Goal: Navigation & Orientation: Find specific page/section

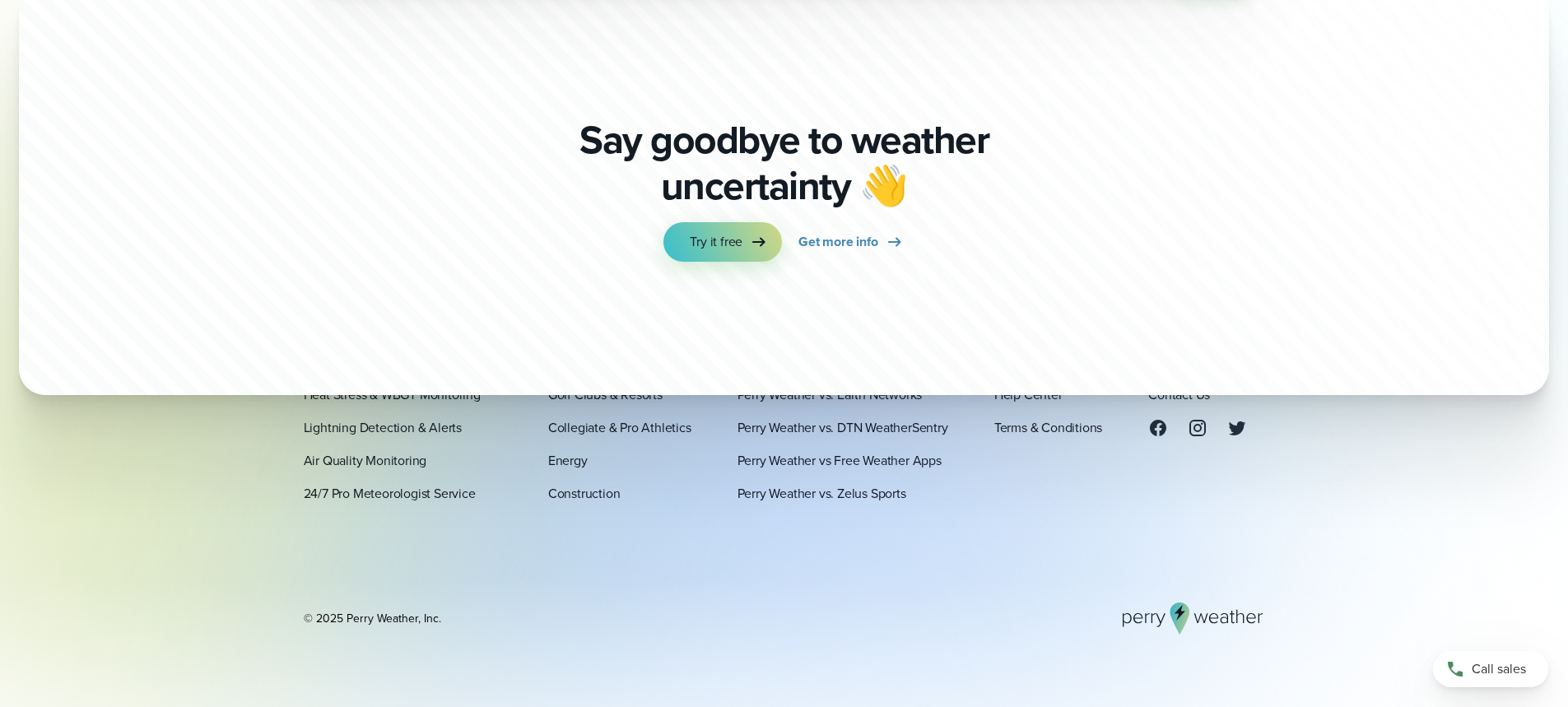
scroll to position [5734, 0]
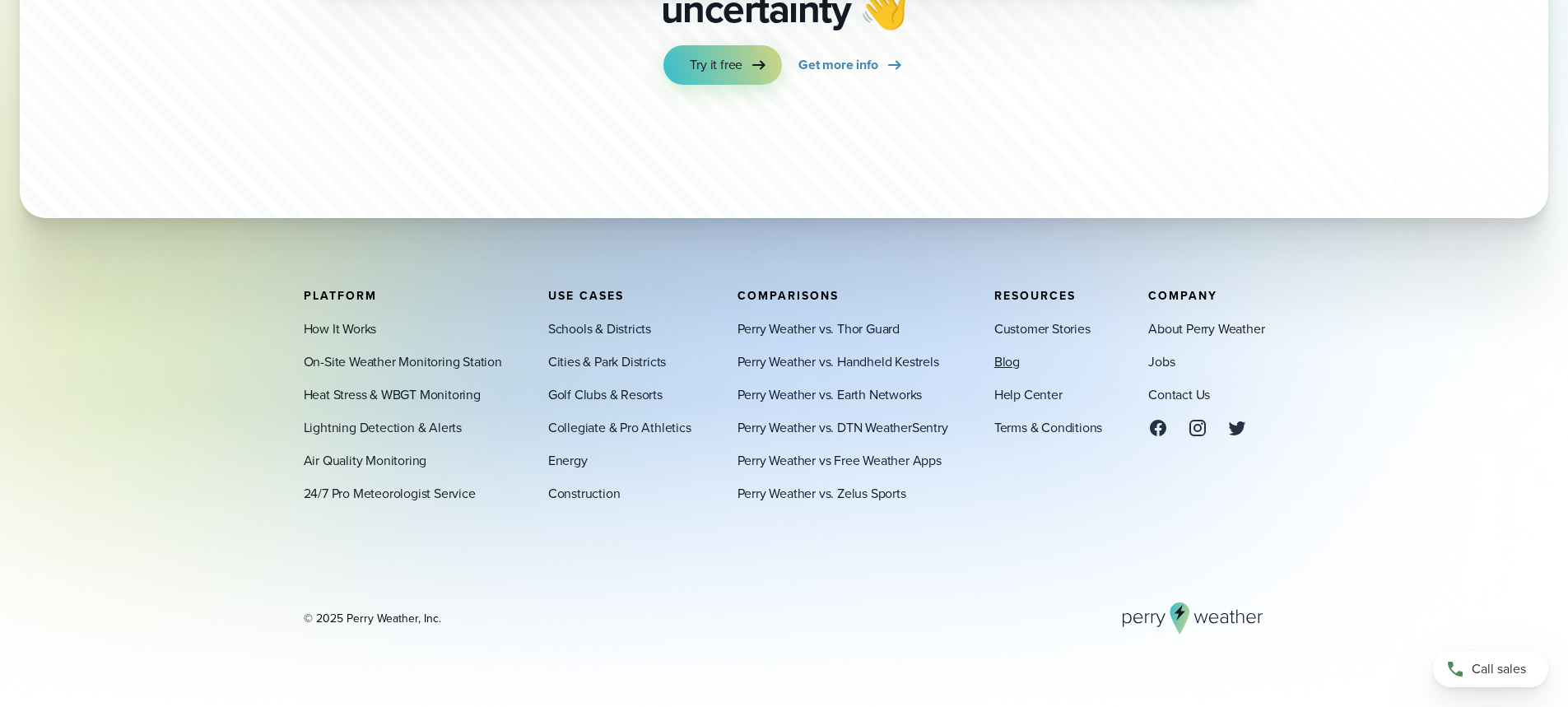
click at [1017, 364] on link "Blog" at bounding box center [1007, 361] width 26 height 20
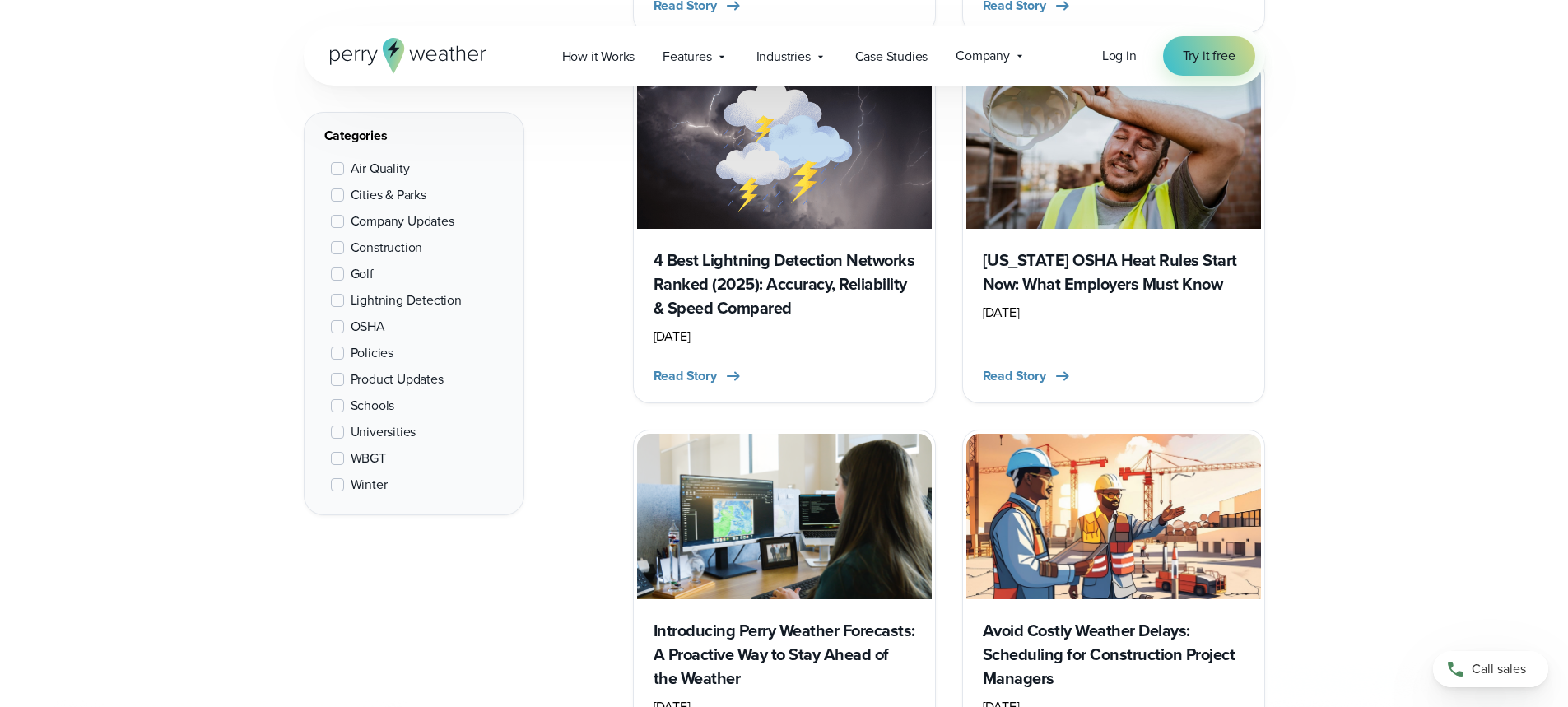
scroll to position [1974, 0]
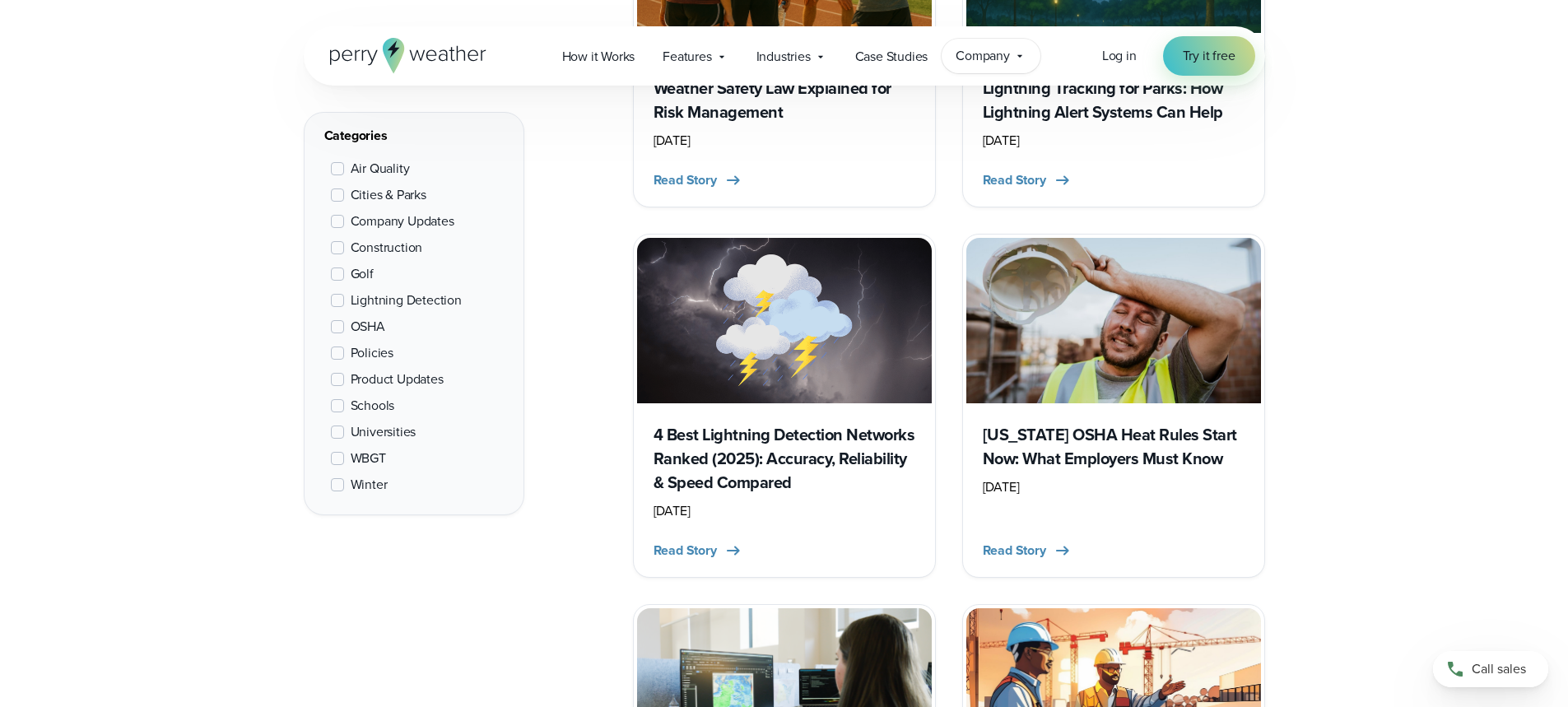
click at [994, 53] on span "Company" at bounding box center [983, 56] width 55 height 20
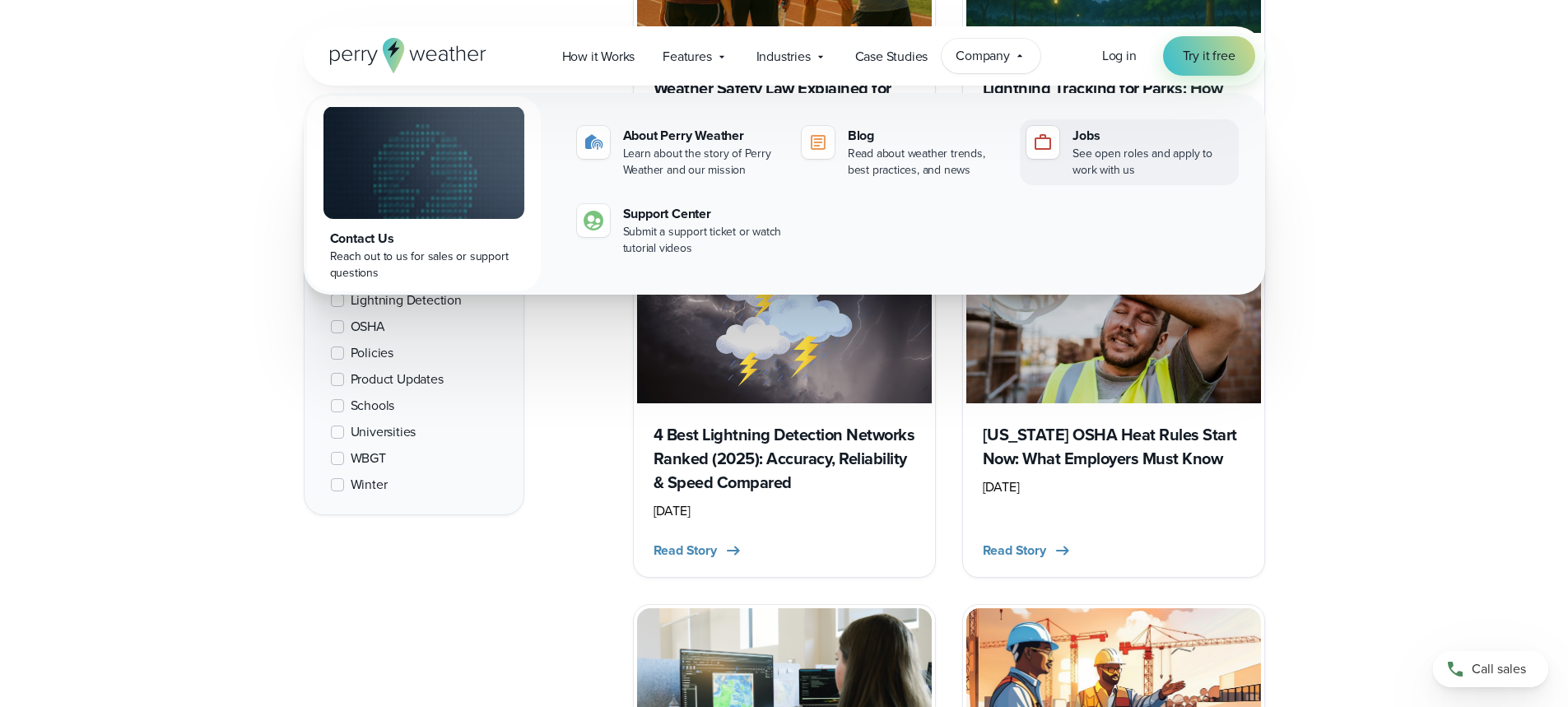
click at [1053, 133] on img at bounding box center [1042, 142] width 20 height 20
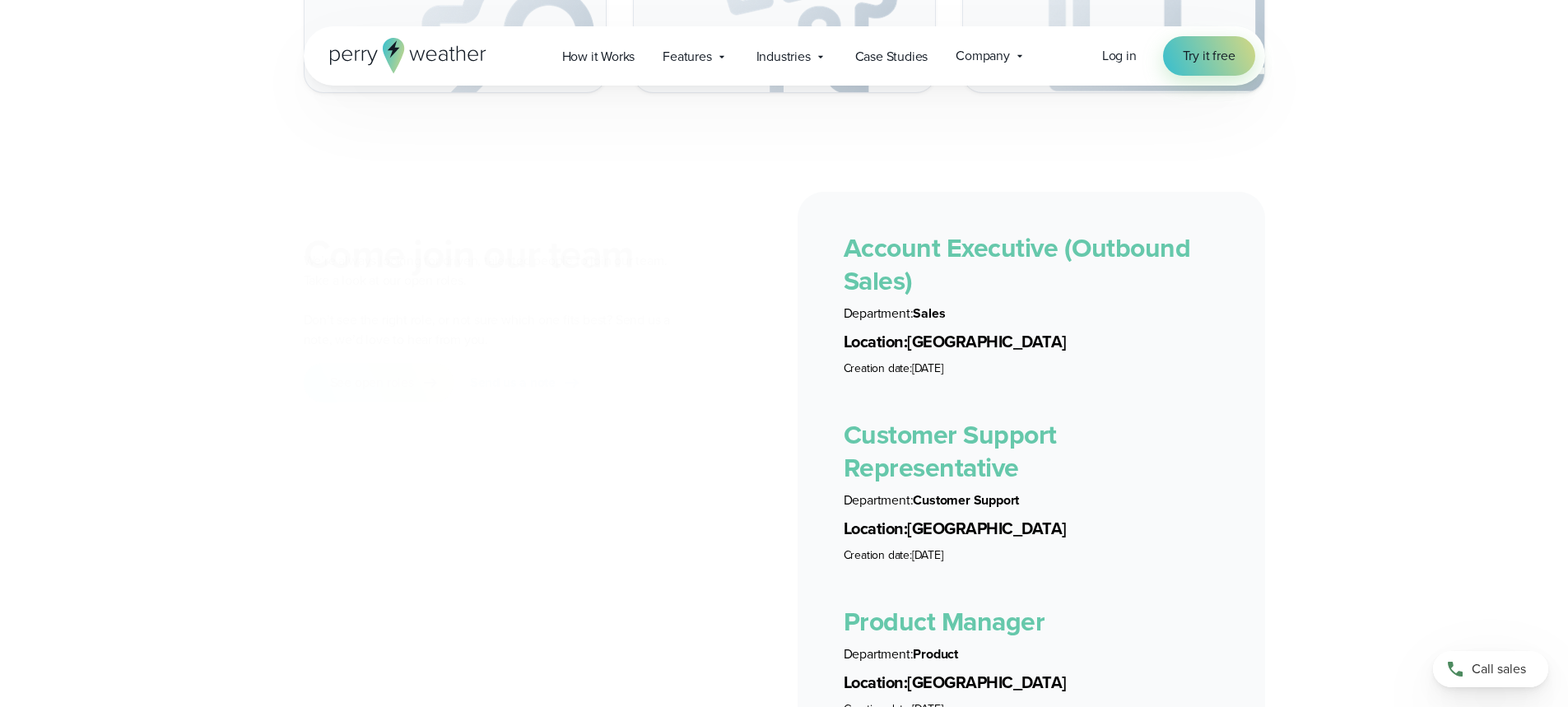
scroll to position [2961, 0]
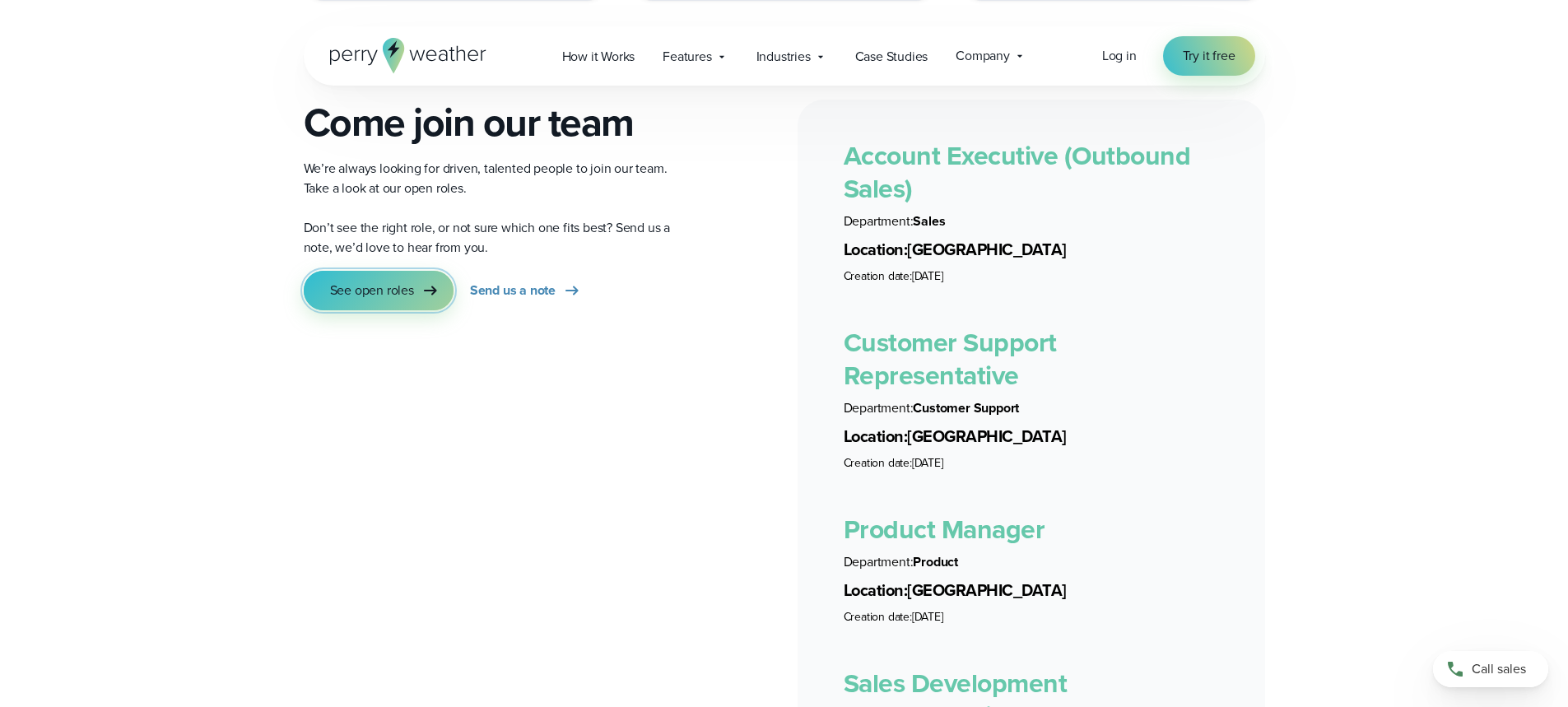
click at [387, 280] on span "See open roles" at bounding box center [371, 290] width 83 height 20
